Goal: Information Seeking & Learning: Understand process/instructions

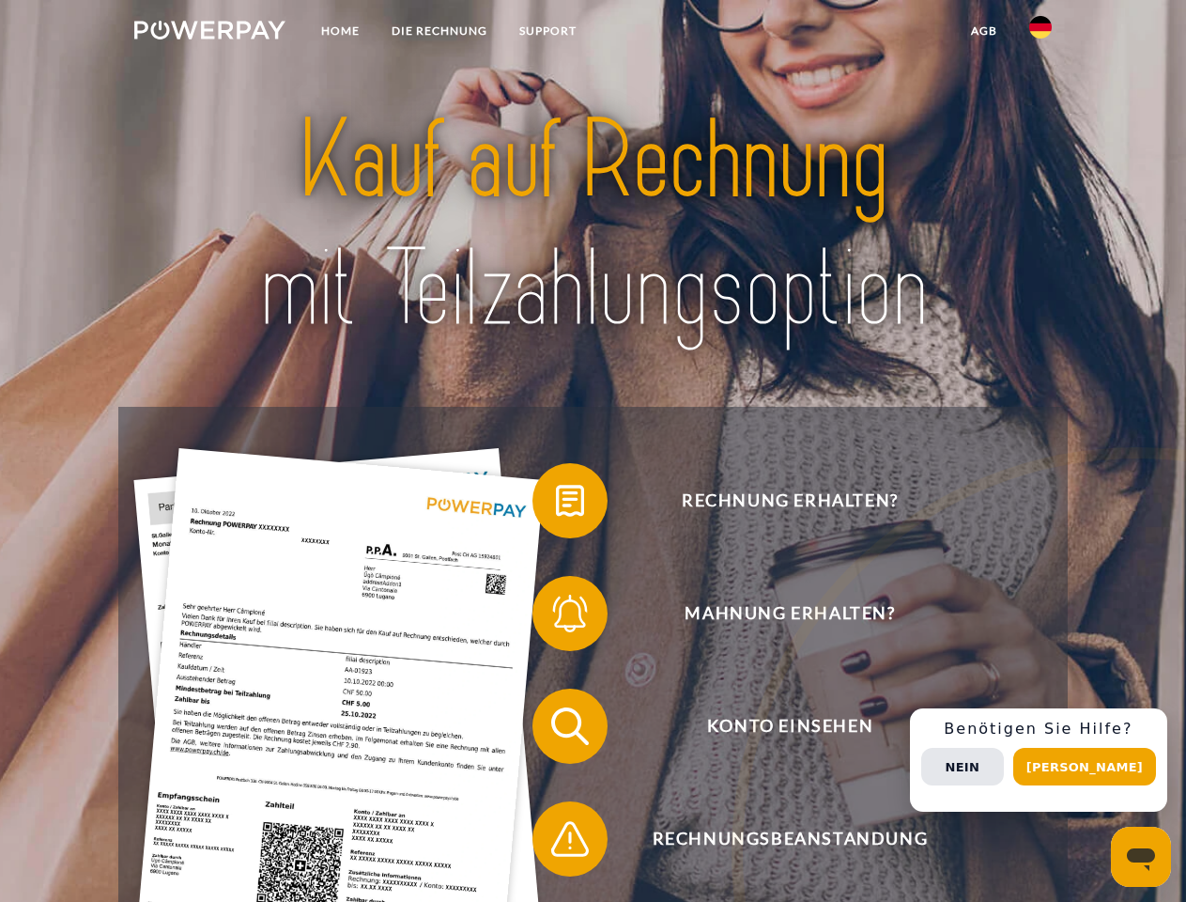
click at [209, 33] on img at bounding box center [209, 30] width 151 height 19
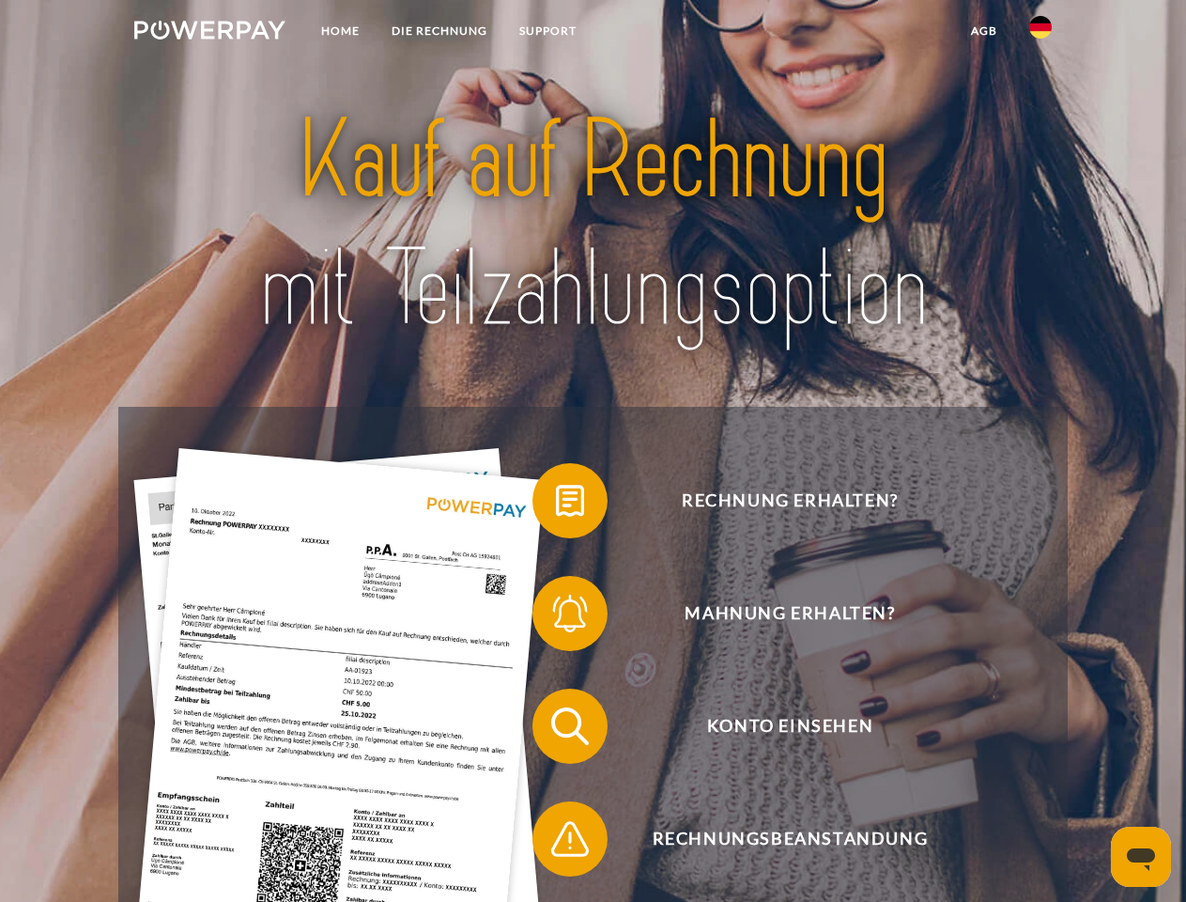
click at [1041, 33] on img at bounding box center [1041, 27] width 23 height 23
click at [984, 31] on link "agb" at bounding box center [984, 31] width 58 height 34
click at [556, 504] on span at bounding box center [542, 501] width 94 height 94
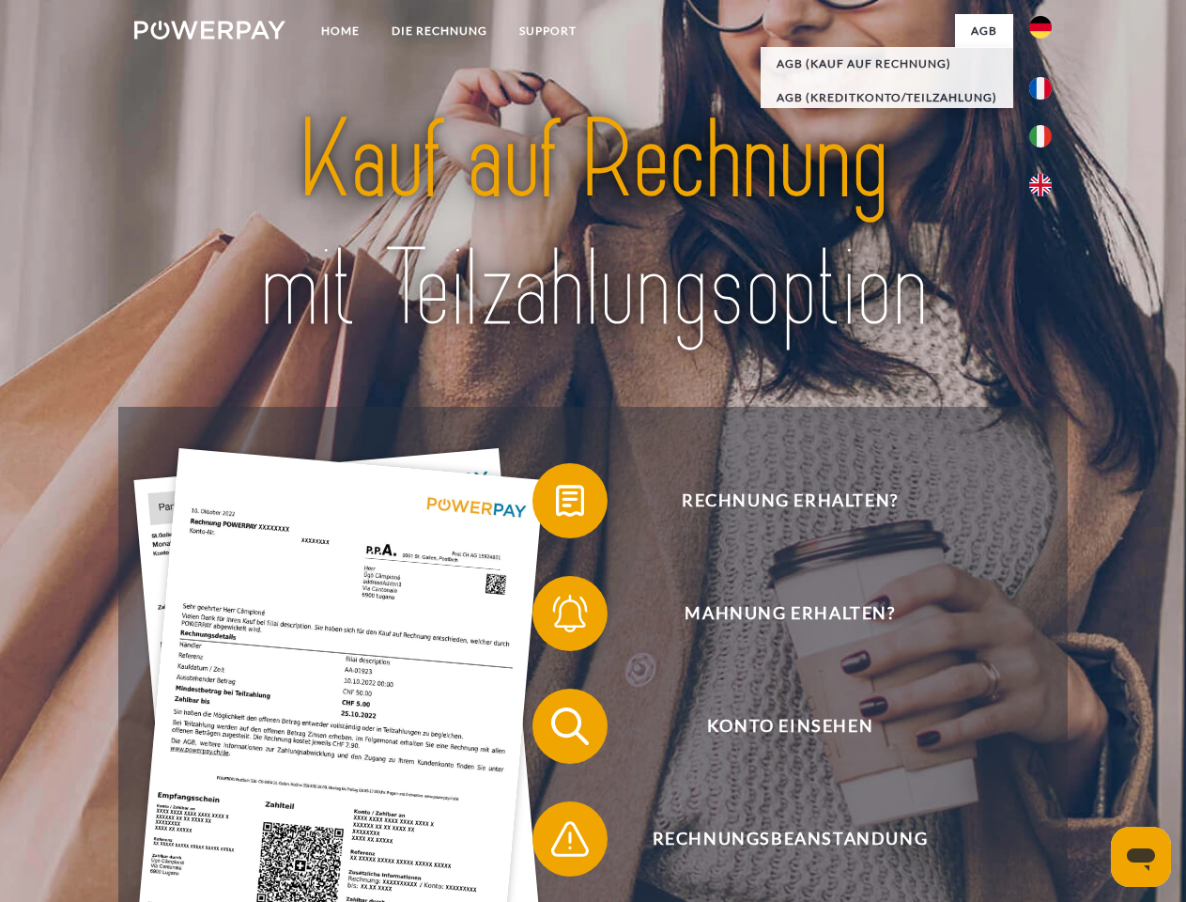
click at [556, 617] on span at bounding box center [542, 613] width 94 height 94
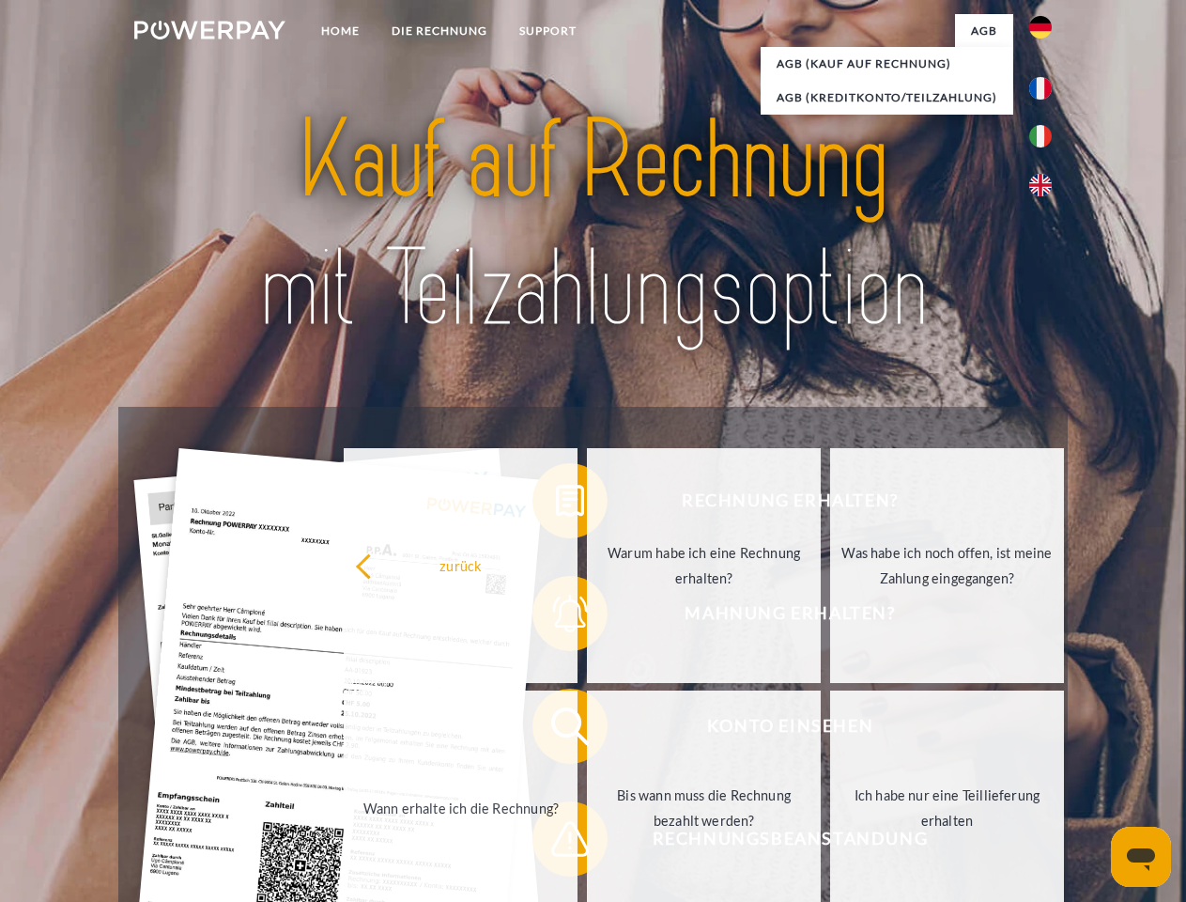
click at [587, 730] on link "Bis wann muss die Rechnung bezahlt werden?" at bounding box center [704, 807] width 234 height 235
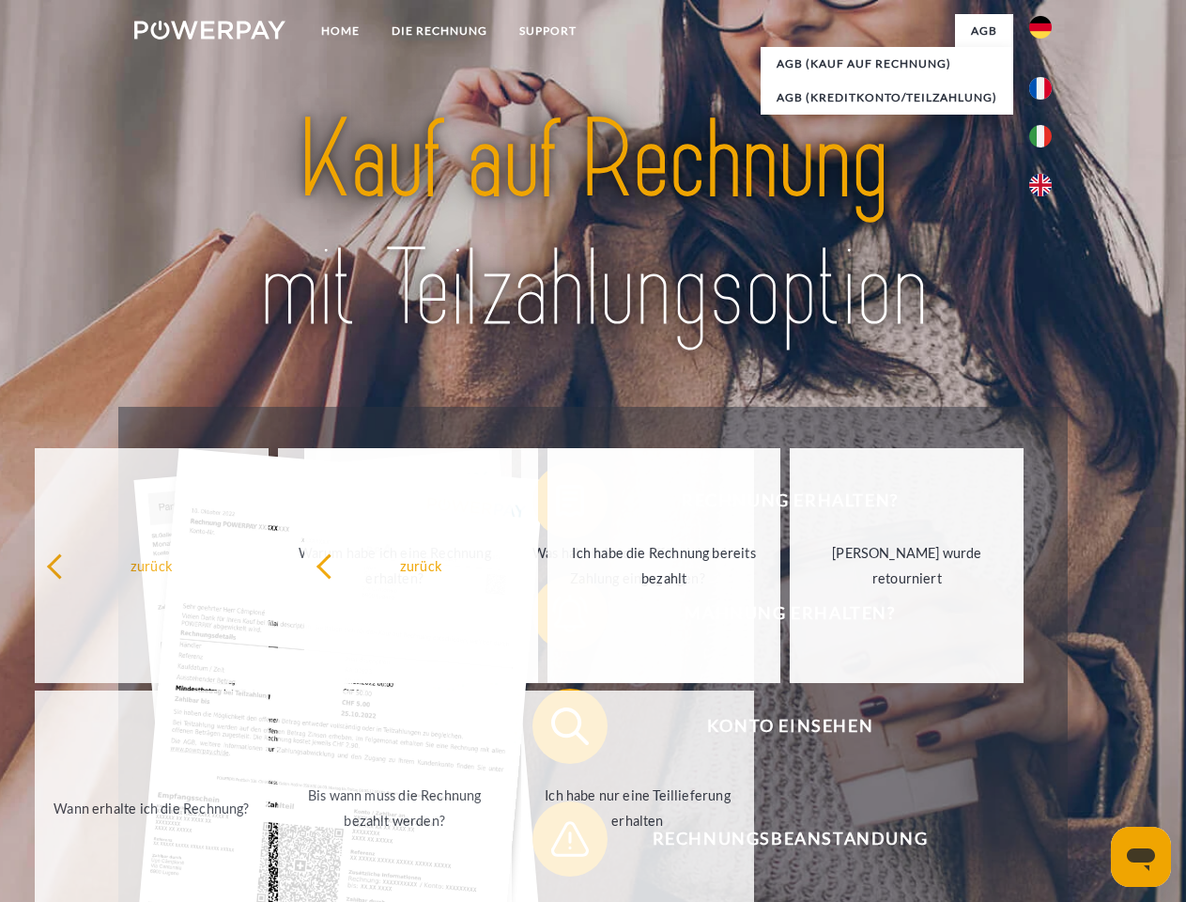
click at [556, 843] on span at bounding box center [542, 839] width 94 height 94
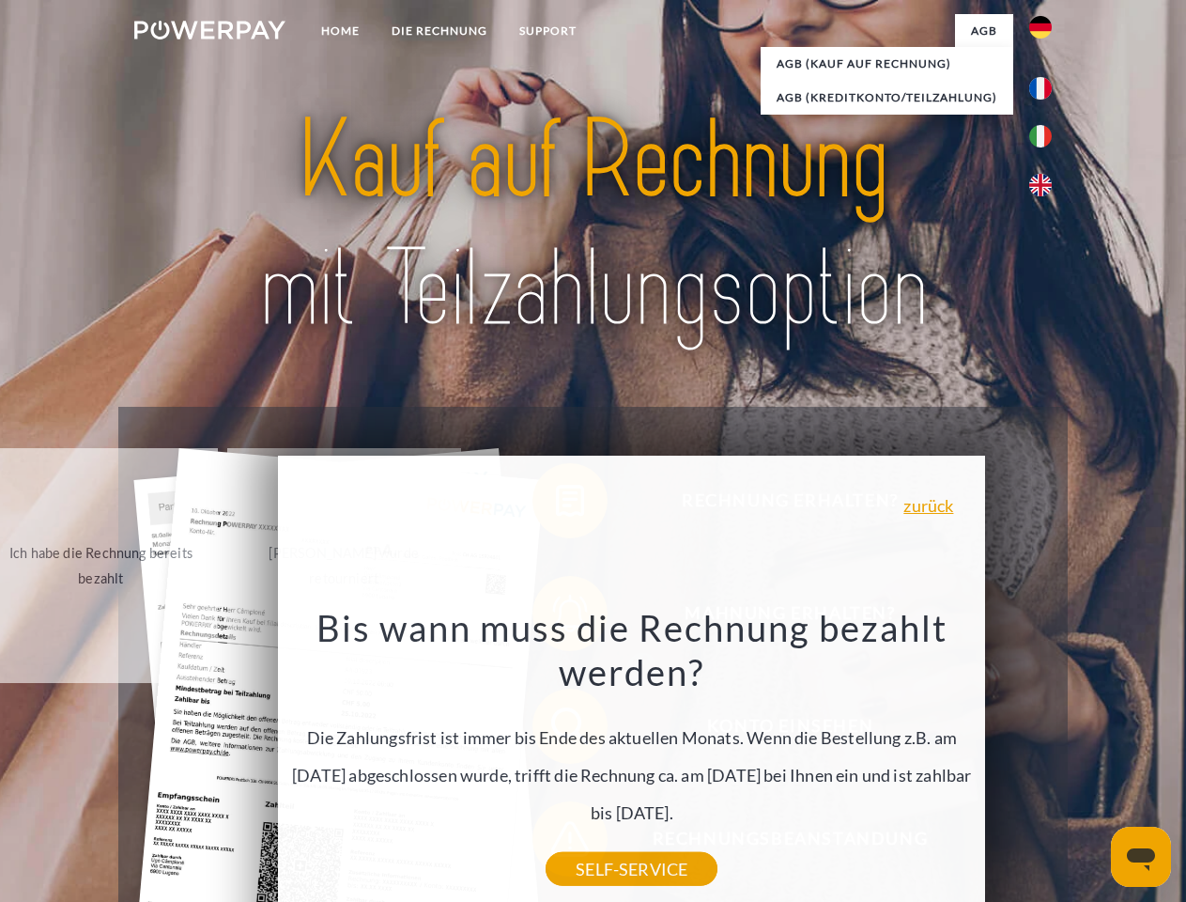
click at [1046, 760] on div "Rechnung erhalten? Mahnung erhalten? Konto einsehen" at bounding box center [592, 783] width 949 height 752
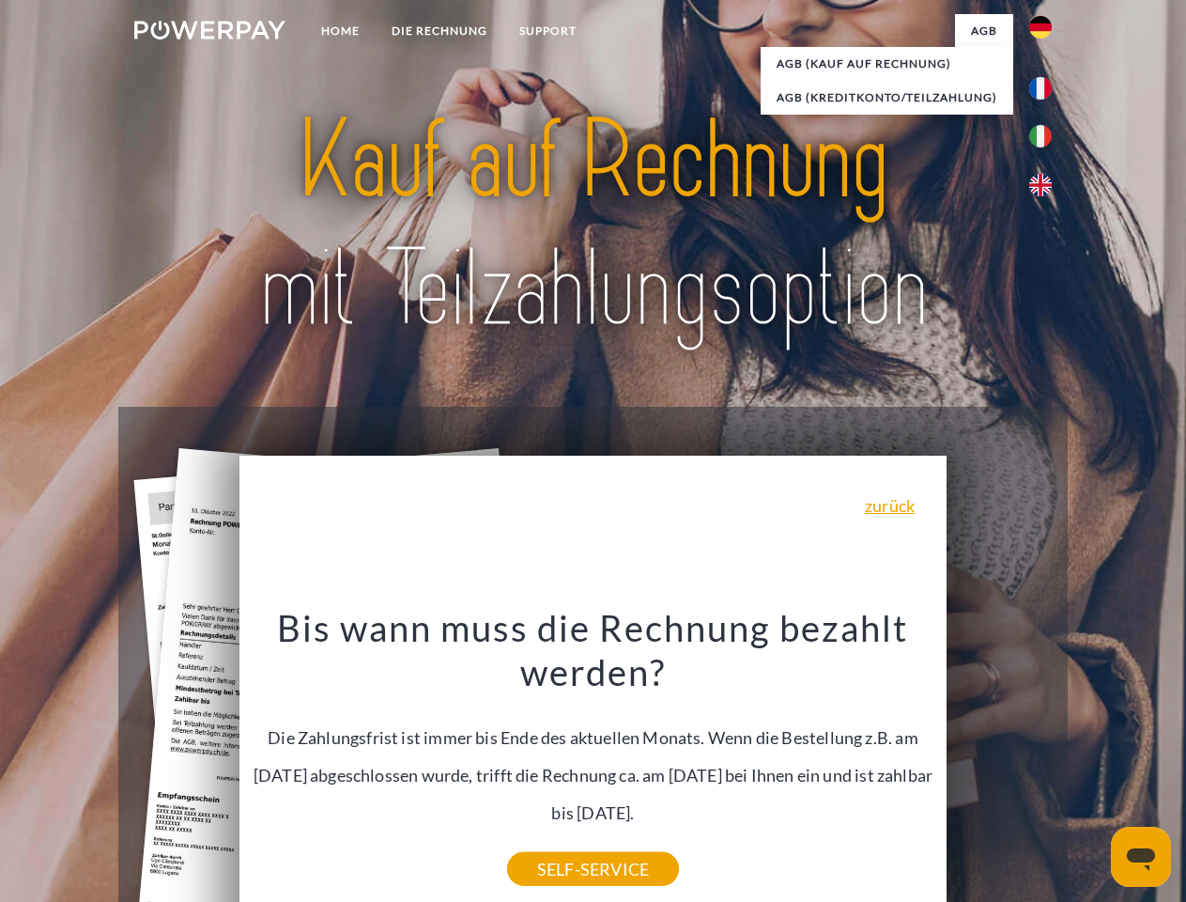
click at [1000, 764] on span "Konto einsehen" at bounding box center [790, 726] width 460 height 75
click at [1092, 767] on header "Home DIE RECHNUNG SUPPORT" at bounding box center [593, 648] width 1186 height 1297
